Goal: Find specific page/section: Find specific page/section

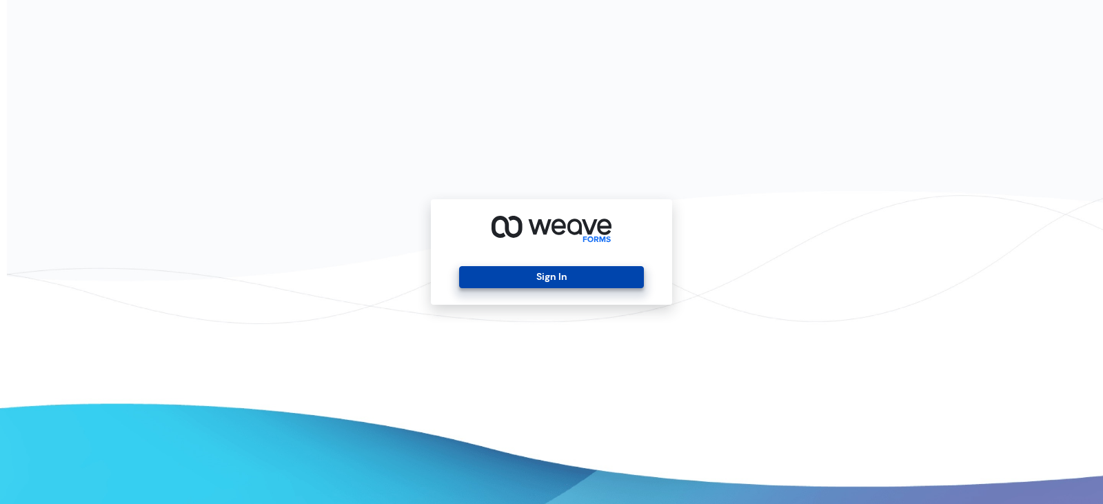
click at [548, 270] on button "Sign In" at bounding box center [551, 277] width 184 height 22
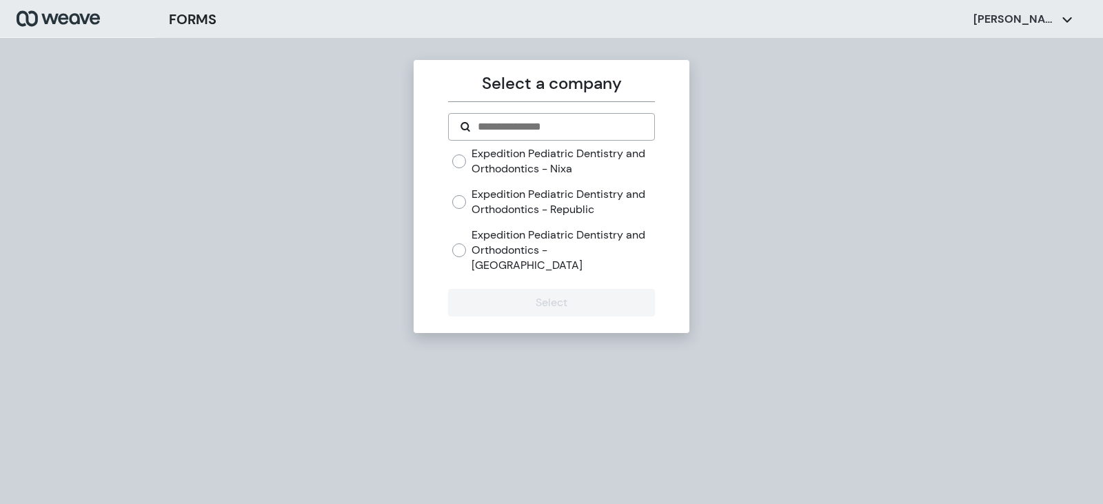
click at [572, 190] on label "Expedition Pediatric Dentistry and Orthodontics - Republic" at bounding box center [563, 202] width 183 height 30
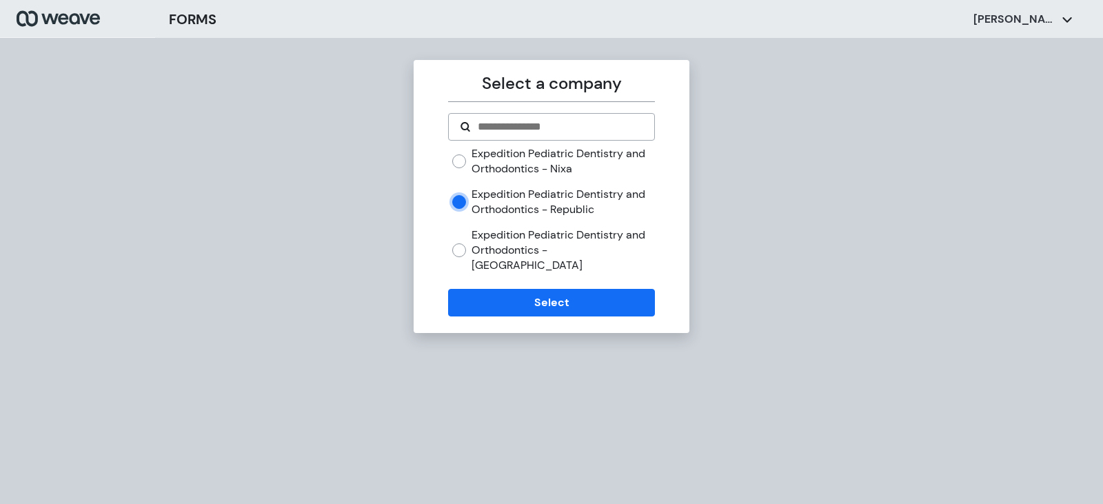
click at [592, 238] on label "Expedition Pediatric Dentistry and Orthodontics - [GEOGRAPHIC_DATA]" at bounding box center [563, 250] width 183 height 45
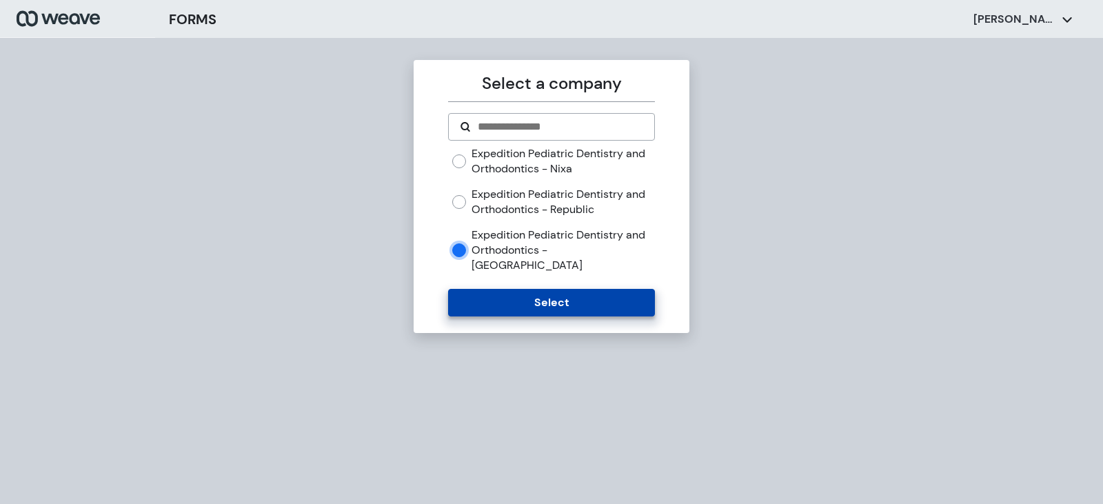
click at [590, 290] on button "Select" at bounding box center [551, 303] width 206 height 28
